Goal: Transaction & Acquisition: Subscribe to service/newsletter

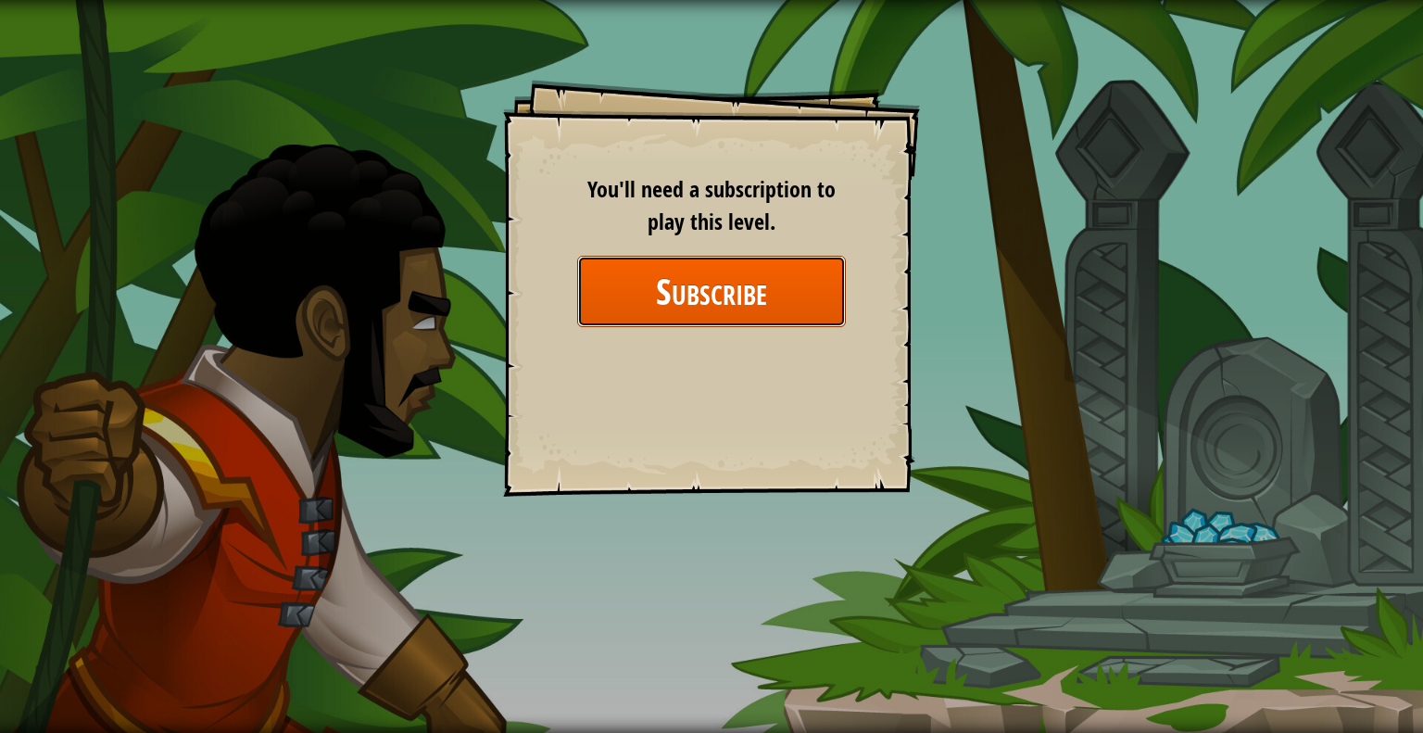
click at [757, 294] on button "Subscribe" at bounding box center [711, 291] width 269 height 71
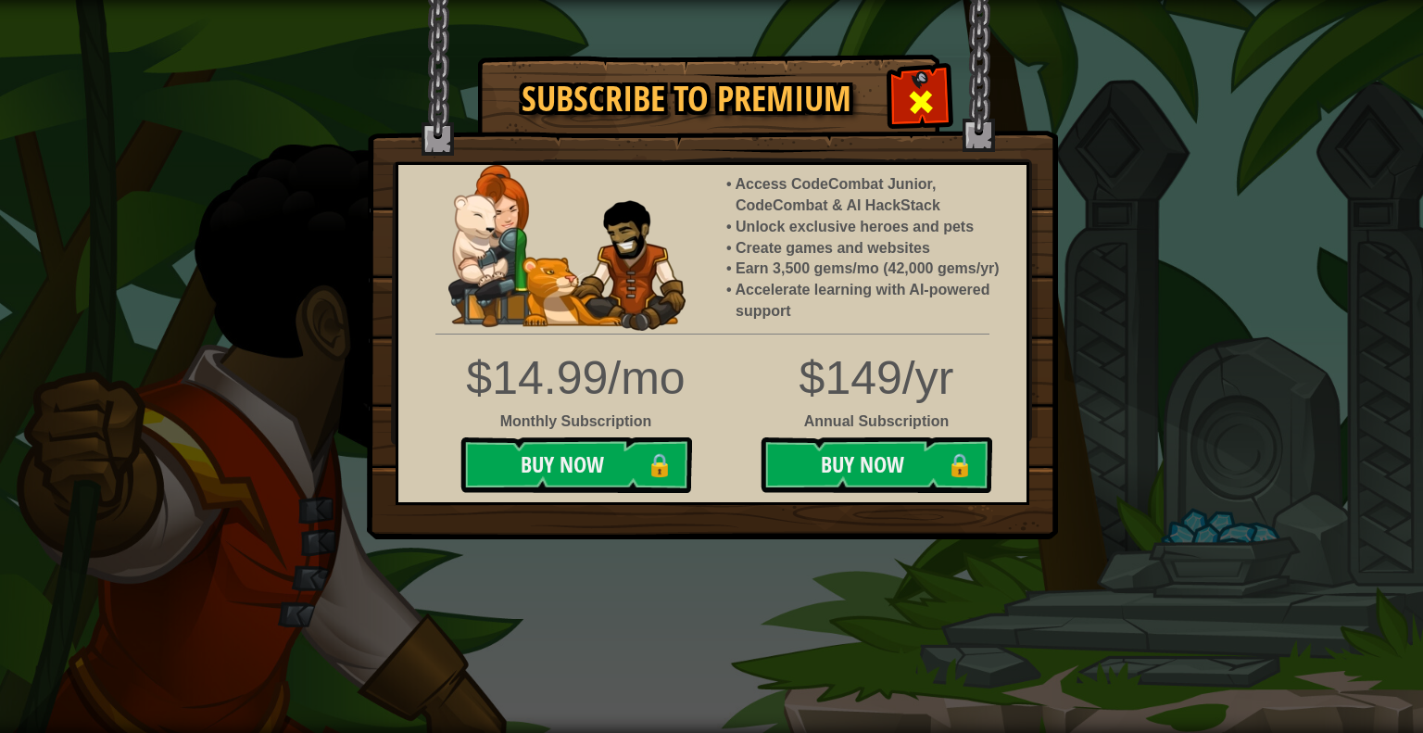
click at [930, 97] on span at bounding box center [921, 102] width 30 height 30
